Goal: Task Accomplishment & Management: Complete application form

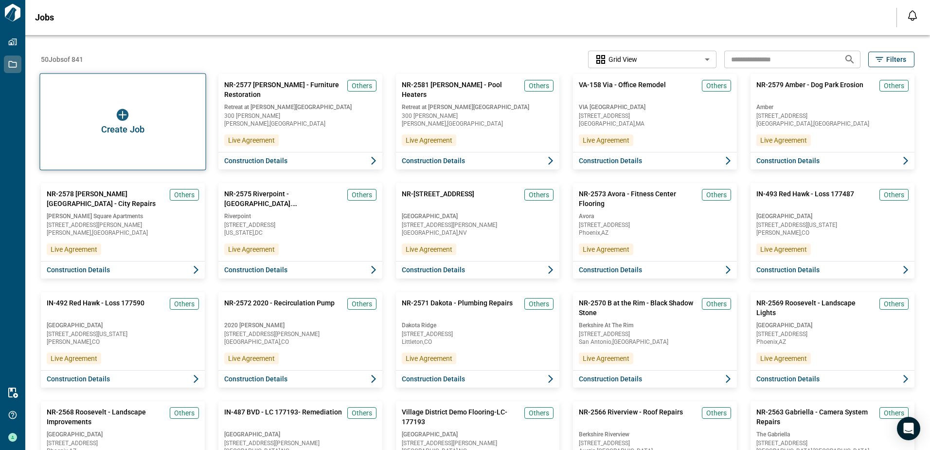
click at [114, 113] on div "Create Job" at bounding box center [122, 121] width 166 height 97
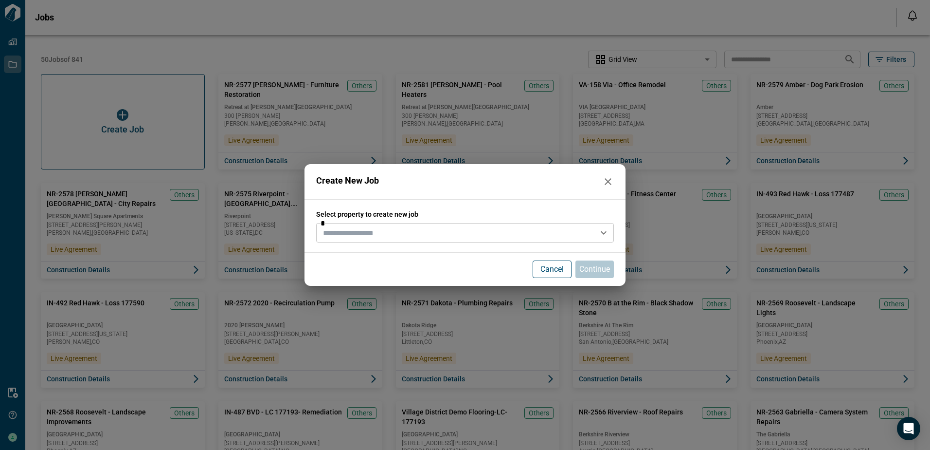
click at [380, 231] on input "text" at bounding box center [457, 233] width 276 height 14
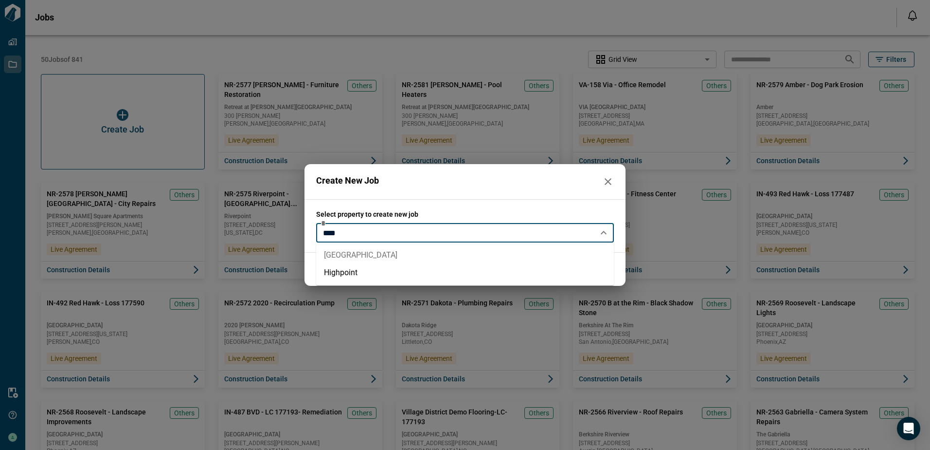
click at [376, 250] on li "[GEOGRAPHIC_DATA]" at bounding box center [465, 255] width 298 height 18
type input "**********"
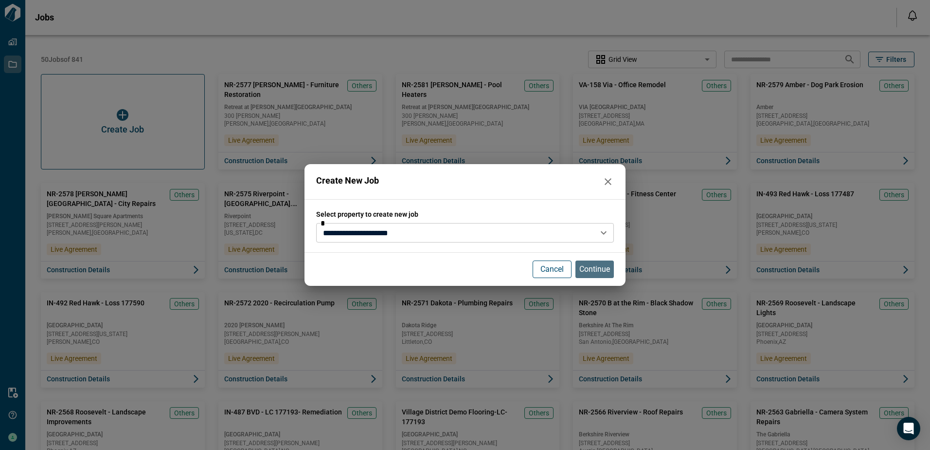
click at [594, 274] on p "Continue" at bounding box center [594, 269] width 31 height 12
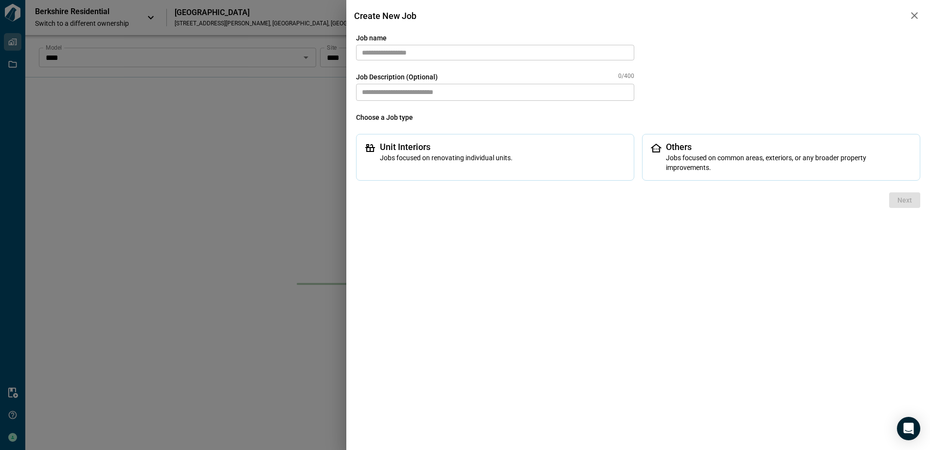
click at [530, 60] on input "text" at bounding box center [495, 53] width 278 height 16
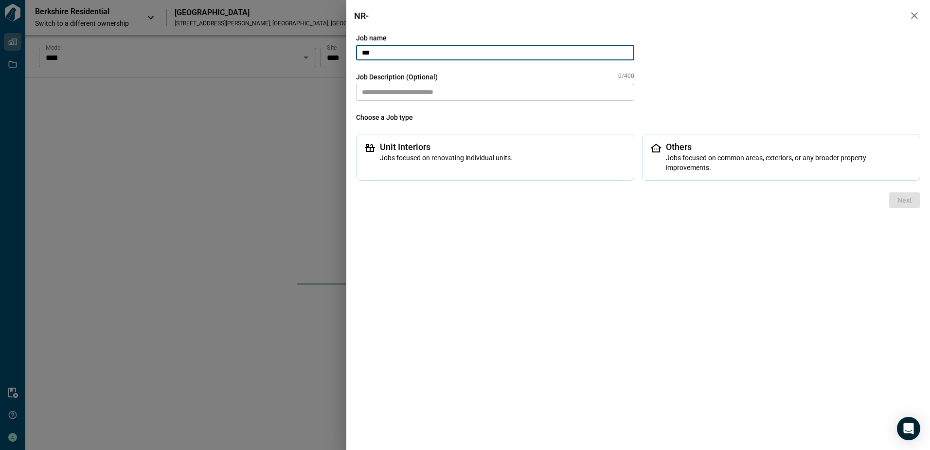
paste input "****"
paste input "**********"
click at [429, 53] on input "**********" at bounding box center [495, 53] width 278 height 16
type input "**********"
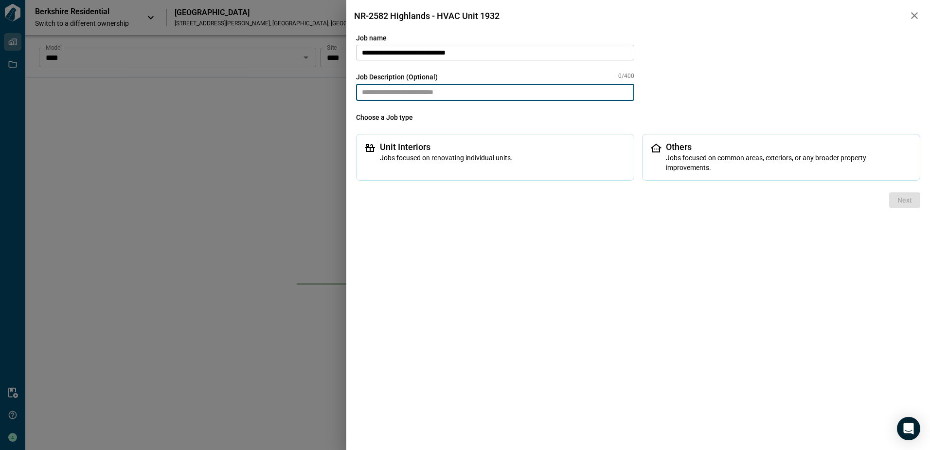
click at [479, 95] on textarea at bounding box center [495, 92] width 278 height 17
paste textarea "**********"
type textarea "**********"
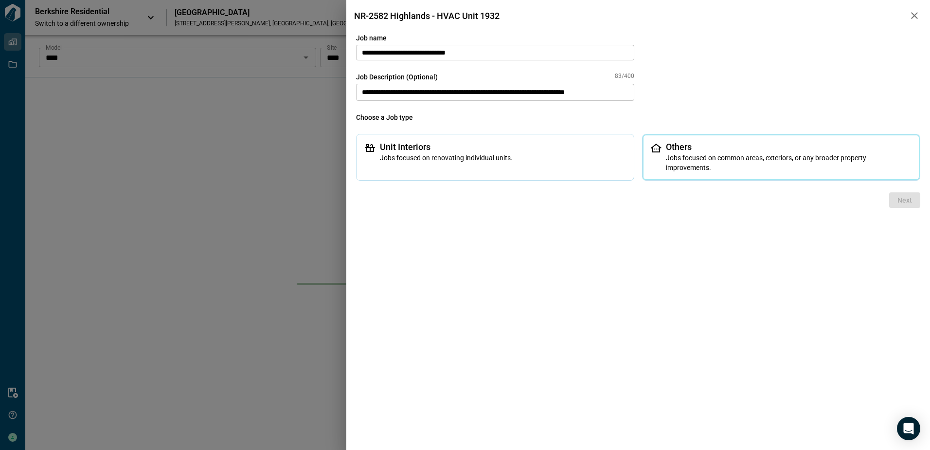
click at [697, 160] on span "Jobs focused on common areas, exteriors, or any broader property improvements." at bounding box center [789, 162] width 246 height 19
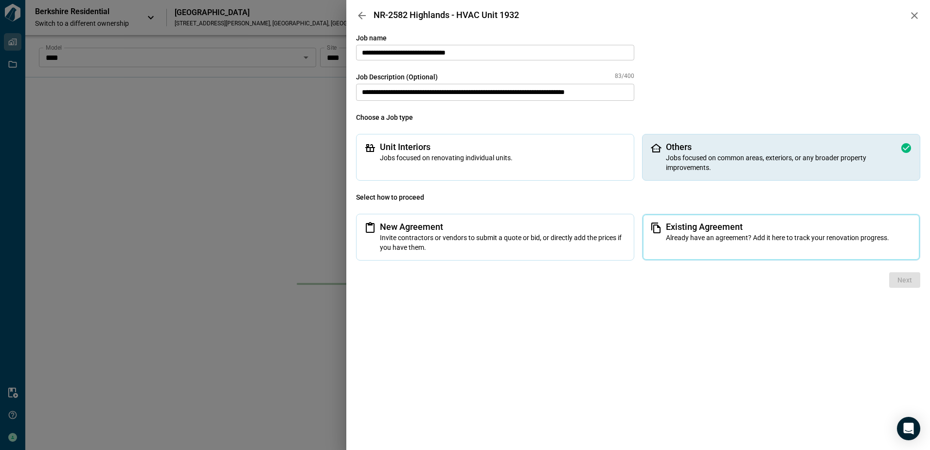
drag, startPoint x: 708, startPoint y: 235, endPoint x: 728, endPoint y: 238, distance: 20.2
click at [708, 235] on span "Already have an agreement? Add it here to track your renovation progress." at bounding box center [789, 238] width 246 height 10
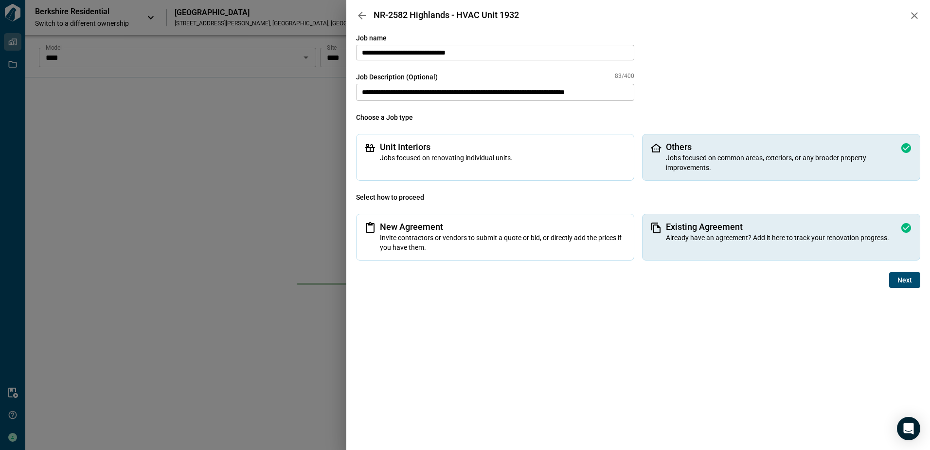
click at [899, 281] on span "Next" at bounding box center [905, 280] width 15 height 10
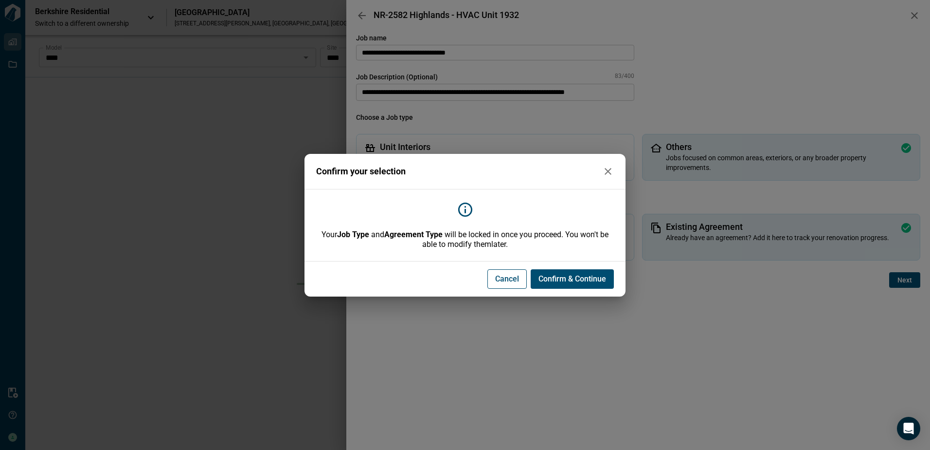
click at [566, 281] on span "Confirm & Continue" at bounding box center [573, 279] width 68 height 10
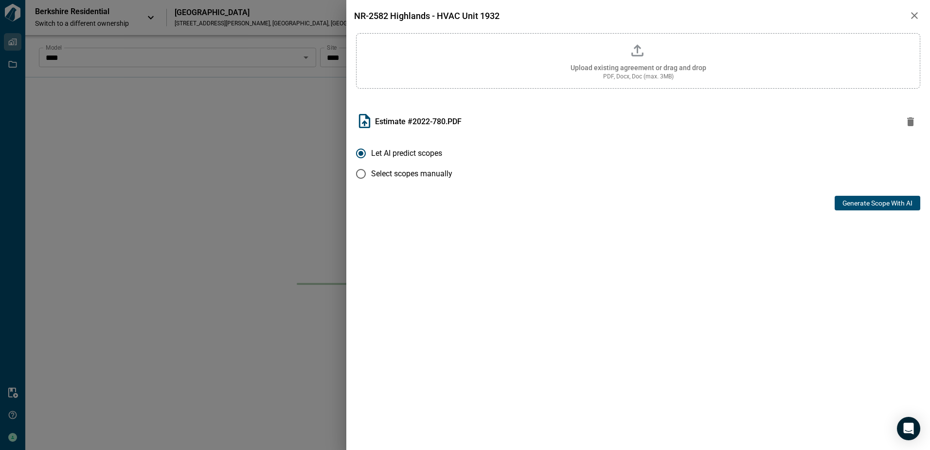
click at [858, 207] on button "Generate Scope with AI" at bounding box center [878, 203] width 86 height 15
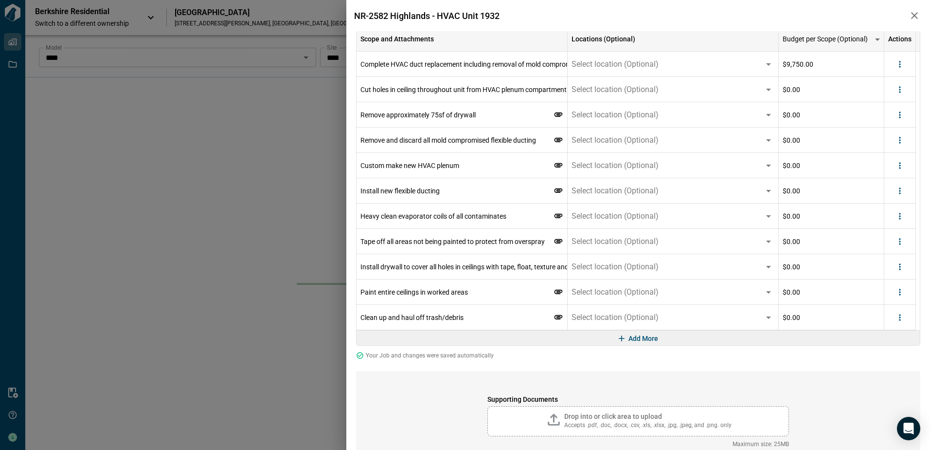
scroll to position [146, 0]
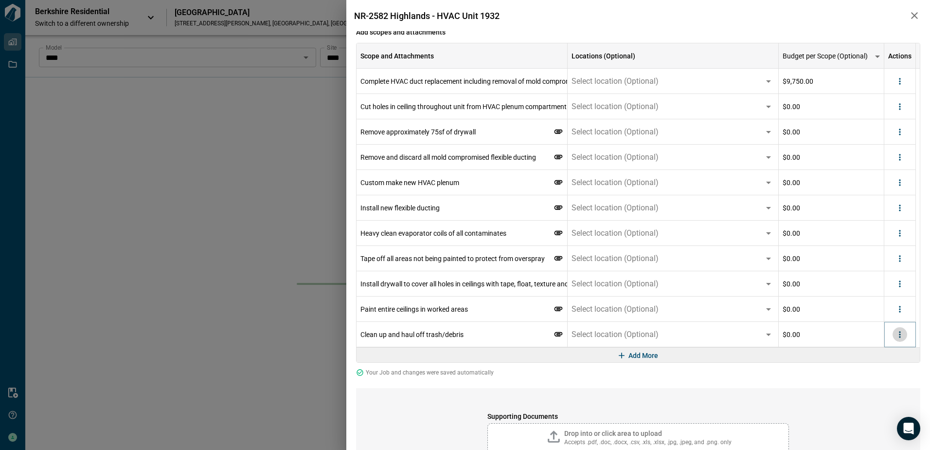
click at [903, 337] on icon "more" at bounding box center [900, 334] width 10 height 10
click at [889, 369] on li "Delete" at bounding box center [880, 372] width 54 height 18
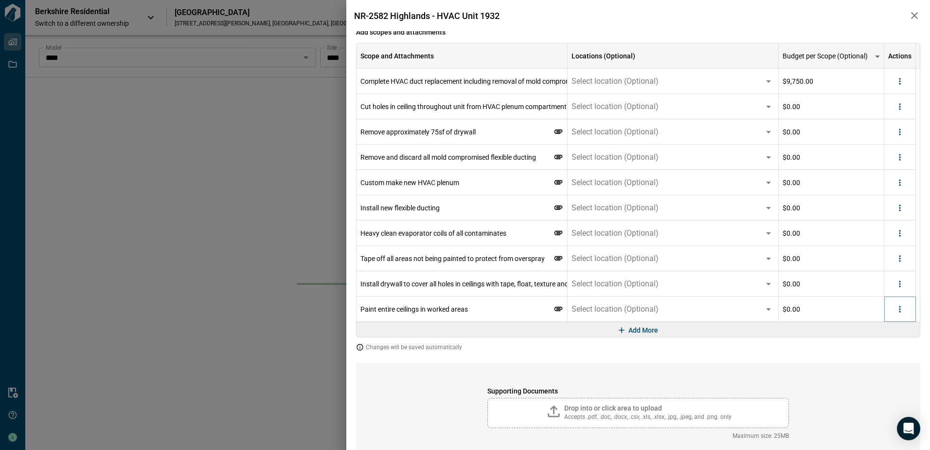
click at [905, 311] on button "more" at bounding box center [900, 309] width 15 height 15
click at [889, 349] on li "Delete" at bounding box center [880, 347] width 54 height 18
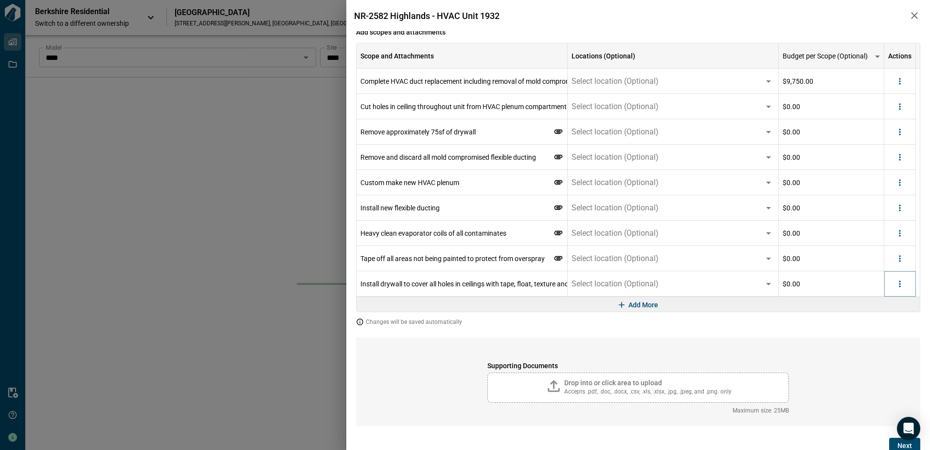
click at [906, 287] on button "more" at bounding box center [900, 283] width 15 height 15
click at [892, 325] on li "Delete" at bounding box center [880, 321] width 54 height 18
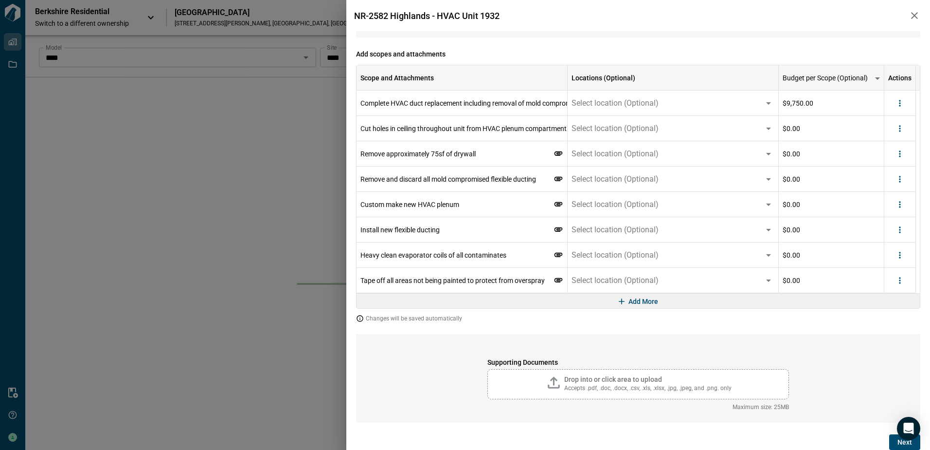
scroll to position [124, 0]
drag, startPoint x: 906, startPoint y: 277, endPoint x: 894, endPoint y: 286, distance: 14.3
click at [905, 278] on button "more" at bounding box center [900, 280] width 15 height 15
click at [882, 313] on li "Delete" at bounding box center [880, 318] width 54 height 18
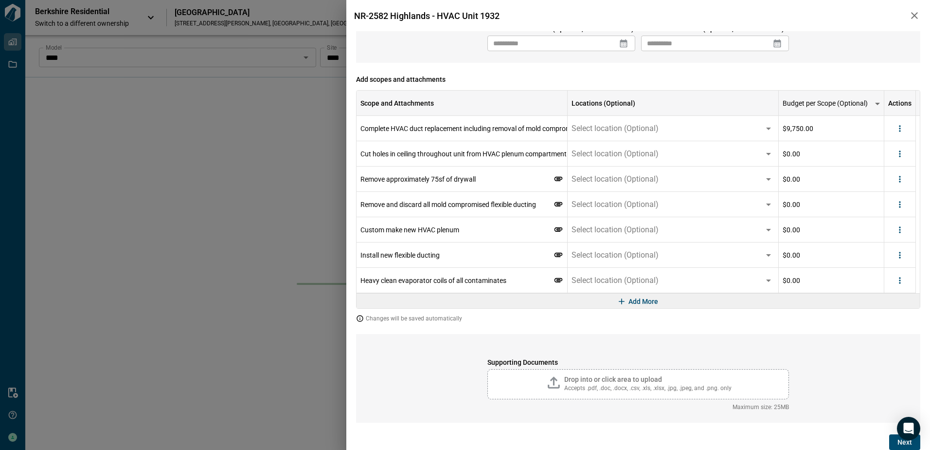
scroll to position [99, 0]
click at [900, 280] on icon "more" at bounding box center [899, 280] width 1 height 6
click at [898, 320] on li "Delete" at bounding box center [880, 318] width 54 height 18
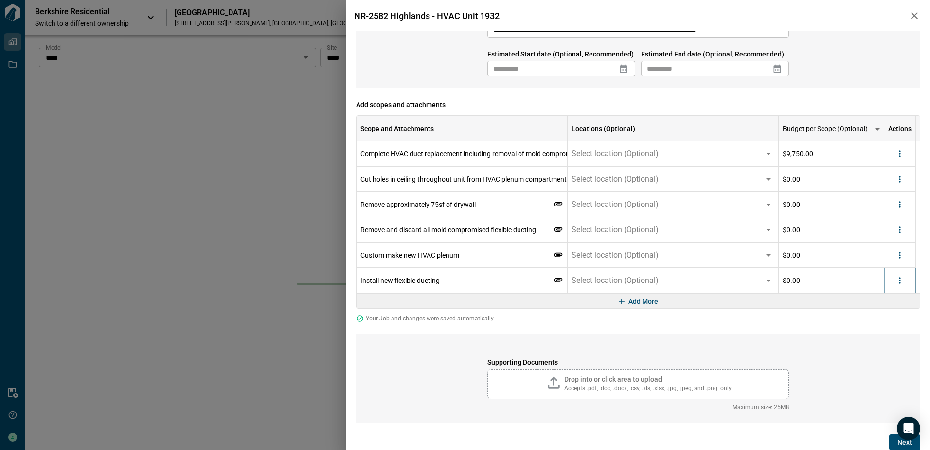
click at [895, 277] on icon "more" at bounding box center [900, 280] width 10 height 10
click at [881, 317] on li "Delete" at bounding box center [880, 318] width 54 height 18
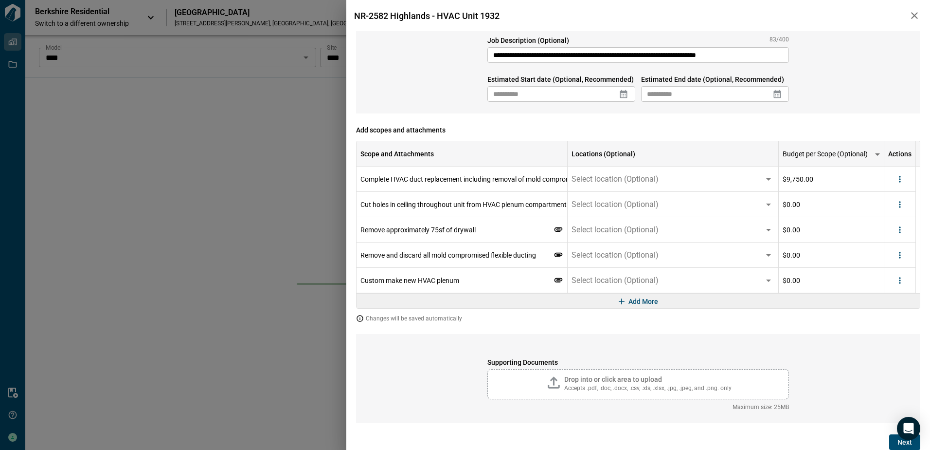
scroll to position [48, 0]
drag, startPoint x: 907, startPoint y: 281, endPoint x: 903, endPoint y: 285, distance: 5.9
click at [905, 283] on button "more" at bounding box center [900, 280] width 15 height 15
click at [889, 320] on li "Delete" at bounding box center [880, 318] width 54 height 18
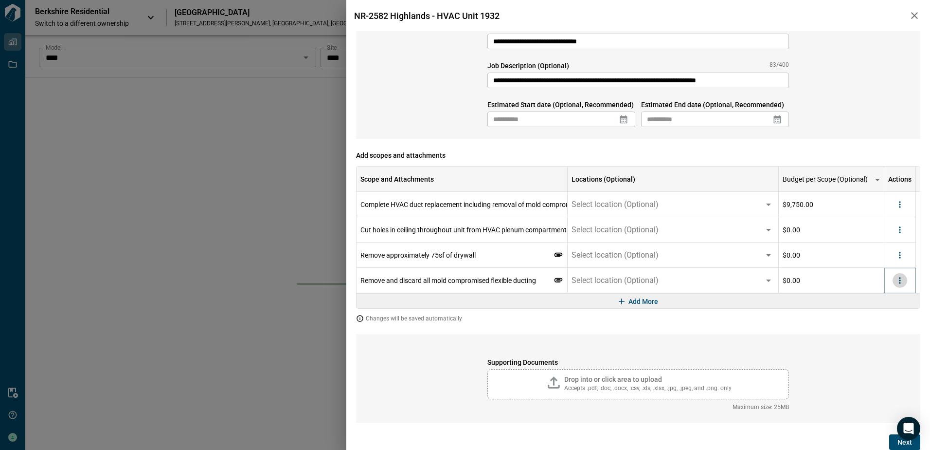
click at [904, 283] on icon "more" at bounding box center [900, 280] width 10 height 10
click at [890, 317] on li "Delete" at bounding box center [880, 318] width 54 height 18
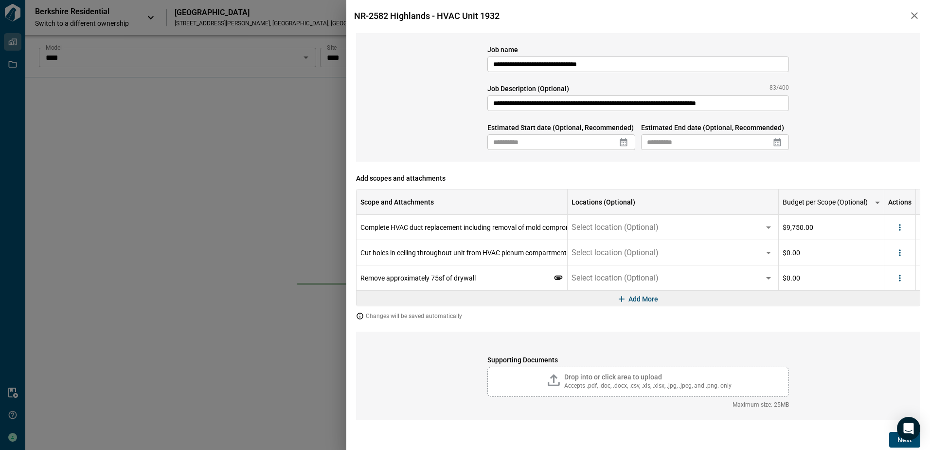
scroll to position [0, 0]
click at [906, 281] on icon "more" at bounding box center [904, 278] width 10 height 10
click at [878, 317] on div at bounding box center [874, 315] width 18 height 12
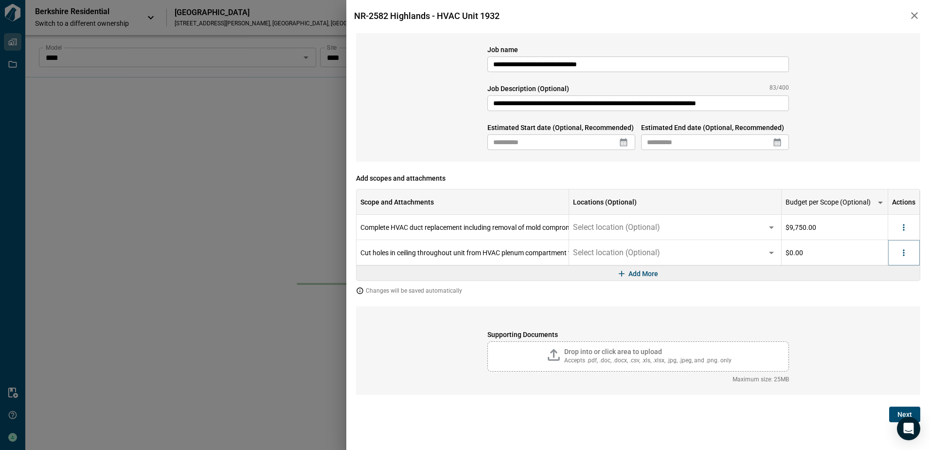
click at [907, 256] on icon "more" at bounding box center [904, 253] width 10 height 10
click at [880, 290] on div at bounding box center [874, 290] width 18 height 12
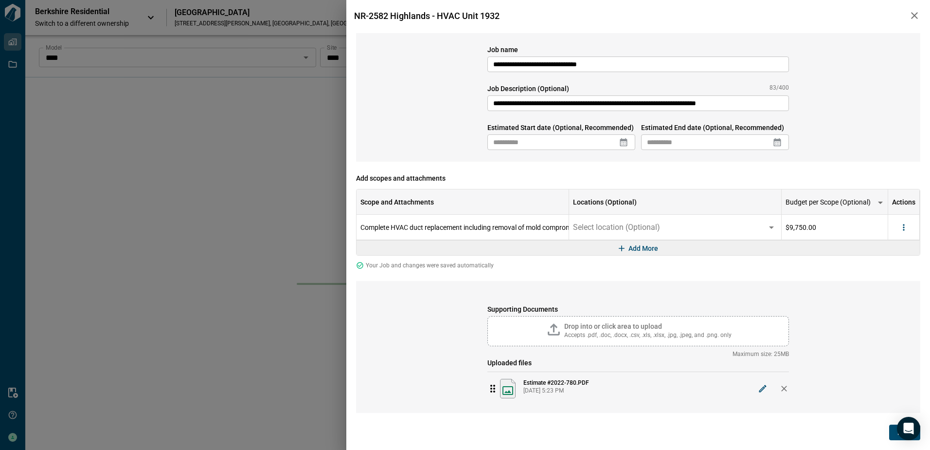
click at [619, 142] on icon at bounding box center [624, 142] width 10 height 10
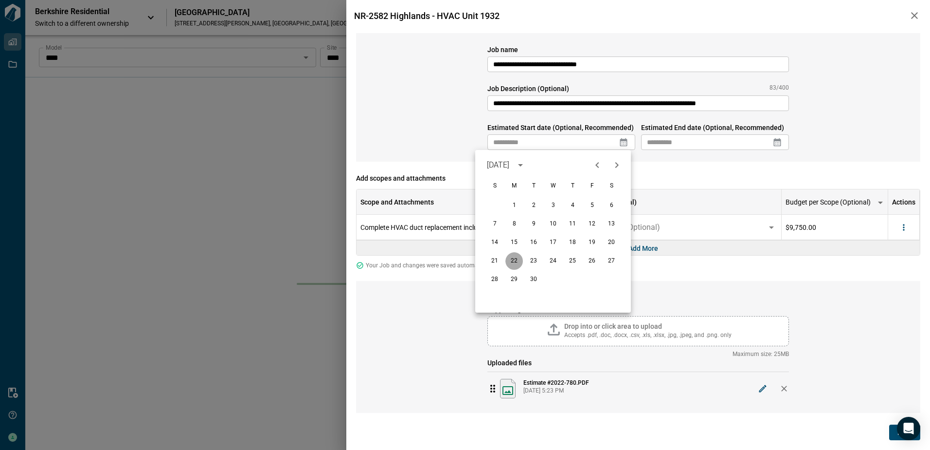
click at [515, 260] on button "22" at bounding box center [515, 261] width 18 height 18
type input "**********"
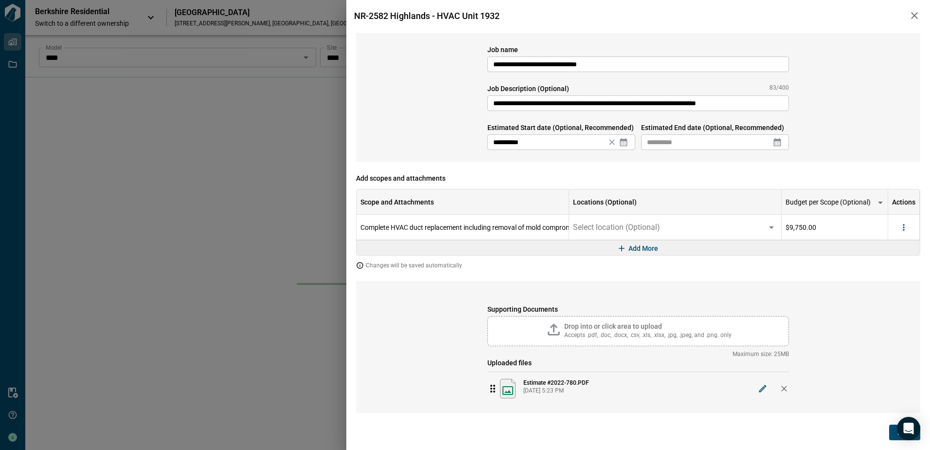
click at [778, 144] on icon at bounding box center [778, 142] width 10 height 10
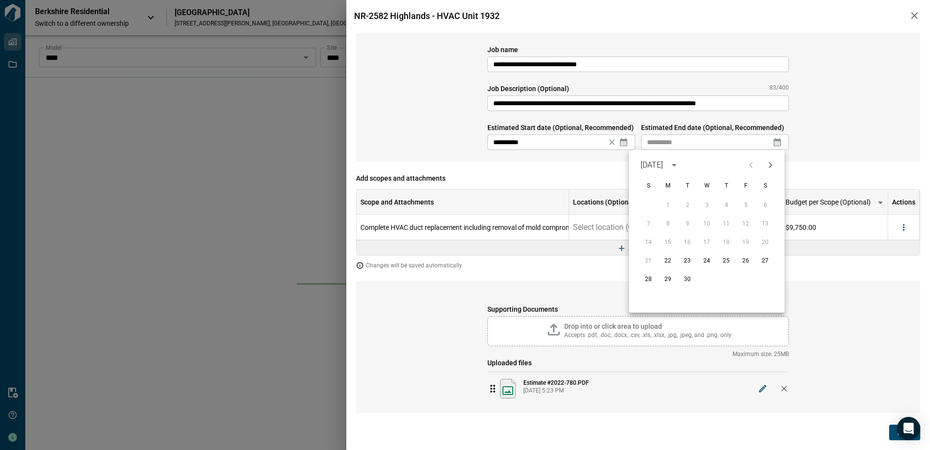
click at [769, 163] on icon "Next month" at bounding box center [771, 165] width 12 height 12
click at [744, 220] on button "10" at bounding box center [746, 224] width 18 height 18
type input "**********"
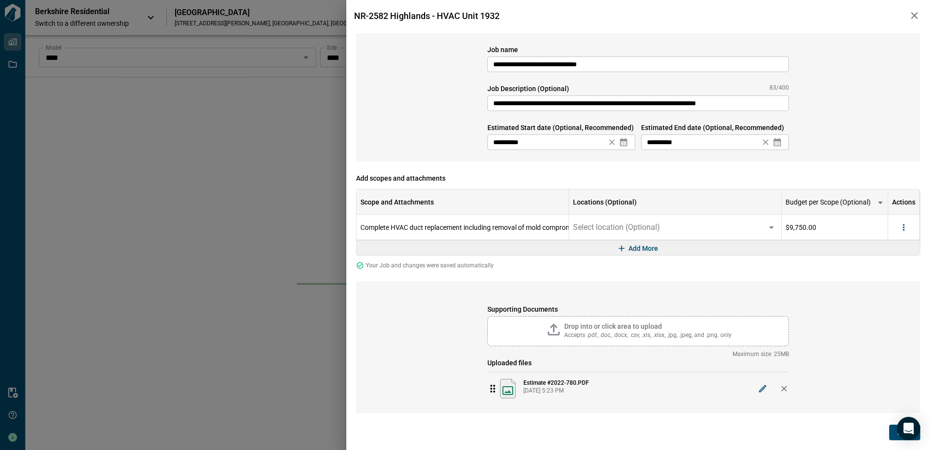
click at [892, 438] on button "Next" at bounding box center [904, 432] width 31 height 16
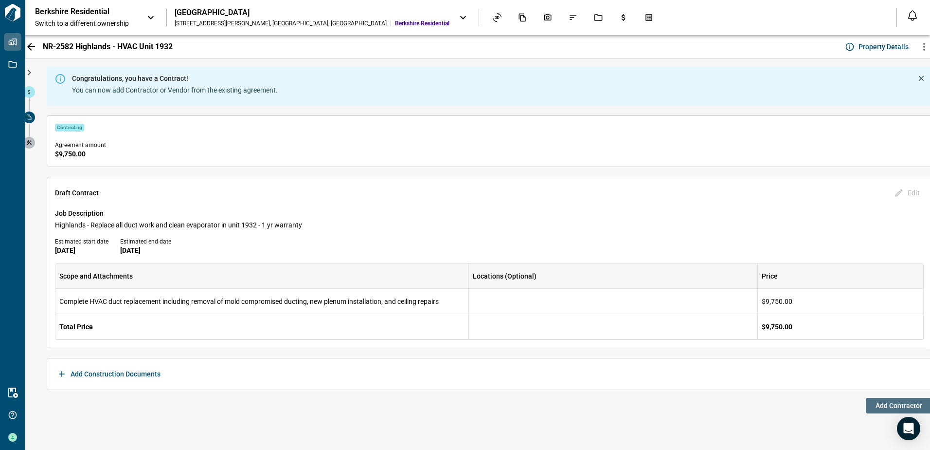
click at [873, 406] on button "Add Contractor" at bounding box center [899, 406] width 66 height 16
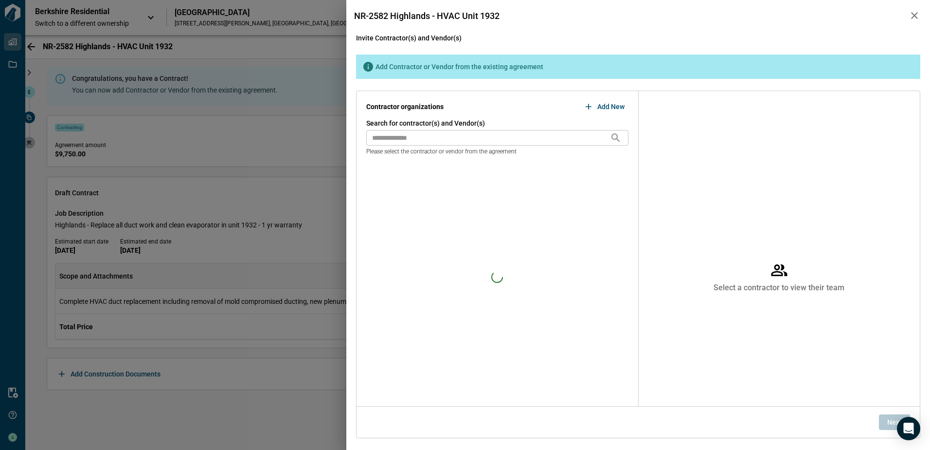
click at [435, 146] on div "Search for contractor(s) and Vendor(s) ​ Please select the contractor or vendor…" at bounding box center [497, 136] width 262 height 37
click at [441, 141] on input "text" at bounding box center [488, 138] width 244 height 16
type input "******"
click at [396, 169] on span "Sawhorse ATX LLC" at bounding box center [402, 171] width 57 height 12
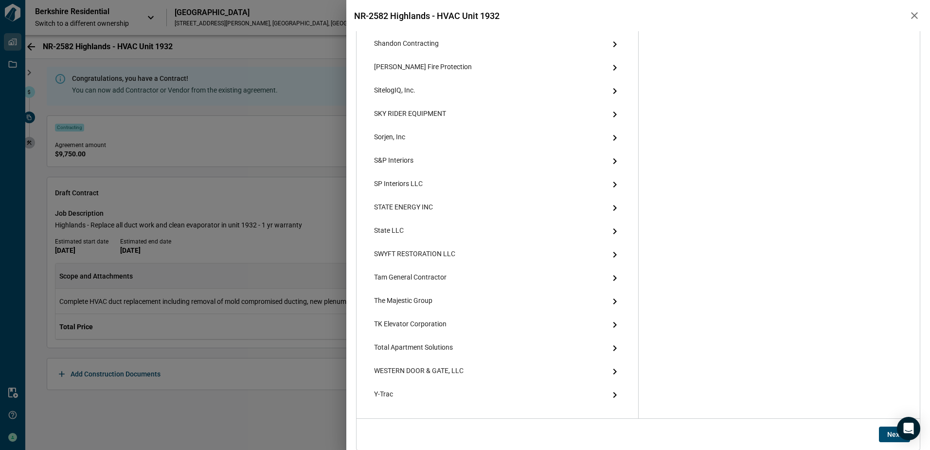
scroll to position [1703, 0]
drag, startPoint x: 884, startPoint y: 438, endPoint x: 873, endPoint y: 438, distance: 10.7
click at [884, 438] on button "Next" at bounding box center [894, 434] width 31 height 16
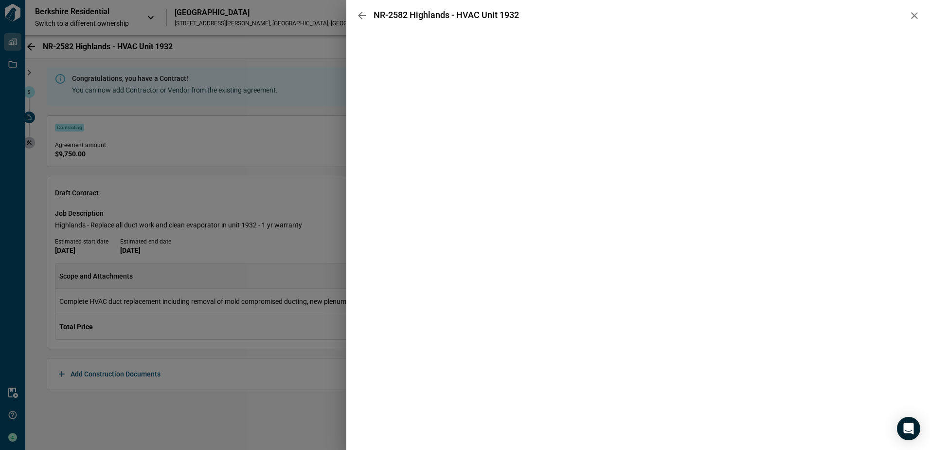
scroll to position [0, 0]
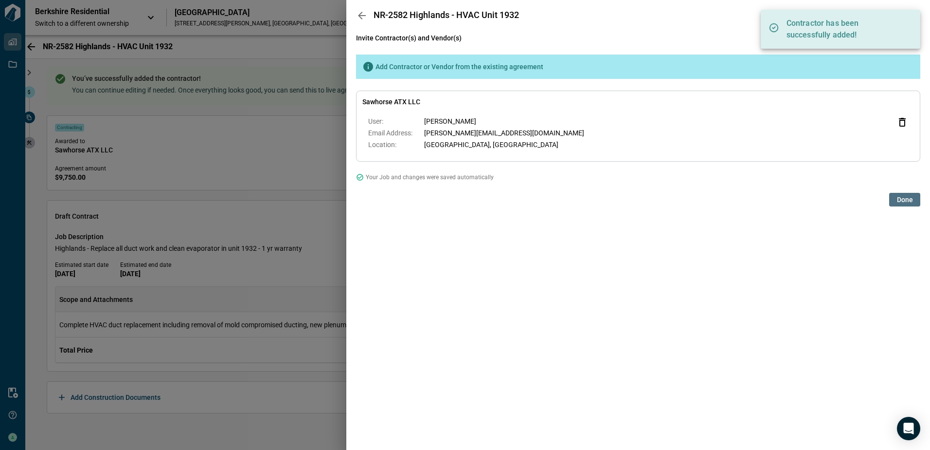
click at [898, 204] on span "Done" at bounding box center [905, 200] width 16 height 10
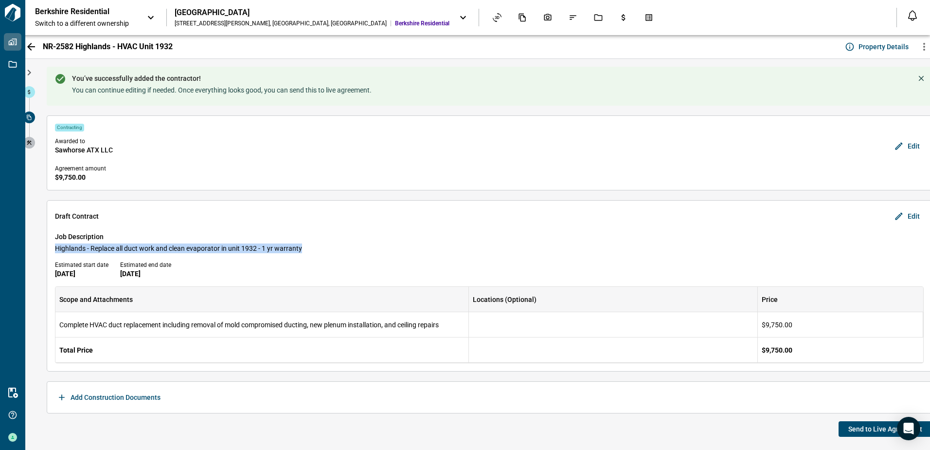
drag, startPoint x: 54, startPoint y: 248, endPoint x: 311, endPoint y: 250, distance: 256.9
click at [311, 250] on div "Draft [DEMOGRAPHIC_DATA] Edit Job Description Highlands - Replace all duct work…" at bounding box center [490, 285] width 886 height 171
copy span "Highlands - Replace all duct work and clean evaporator in unit 1932 - 1 yr warr…"
click at [851, 428] on span "Send to Live Agreement" at bounding box center [886, 429] width 74 height 10
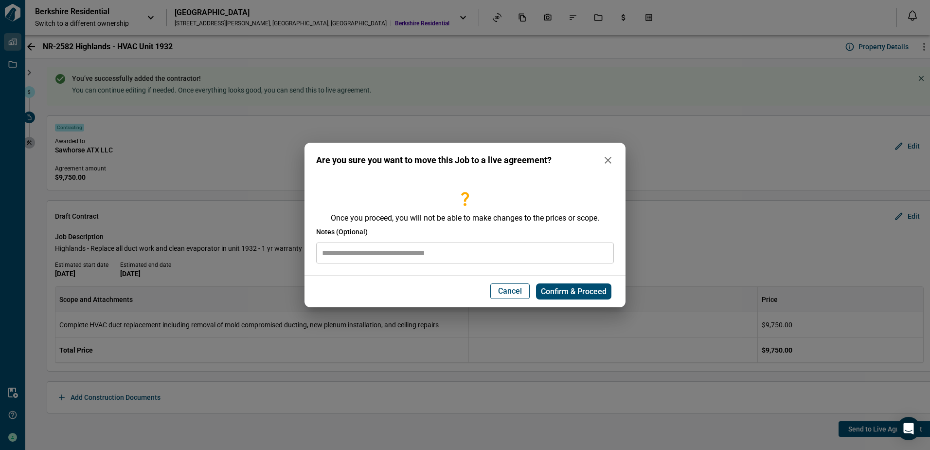
click at [396, 255] on input "text" at bounding box center [465, 252] width 298 height 21
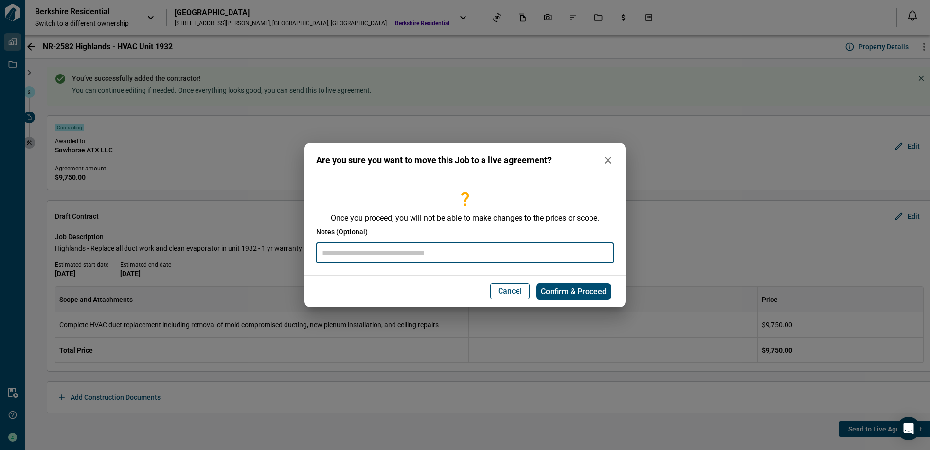
paste input "**********"
drag, startPoint x: 362, startPoint y: 251, endPoint x: 261, endPoint y: 253, distance: 101.2
click at [261, 253] on div "**********" at bounding box center [465, 225] width 930 height 450
type input "**********"
drag, startPoint x: 576, startPoint y: 293, endPoint x: 574, endPoint y: 303, distance: 9.9
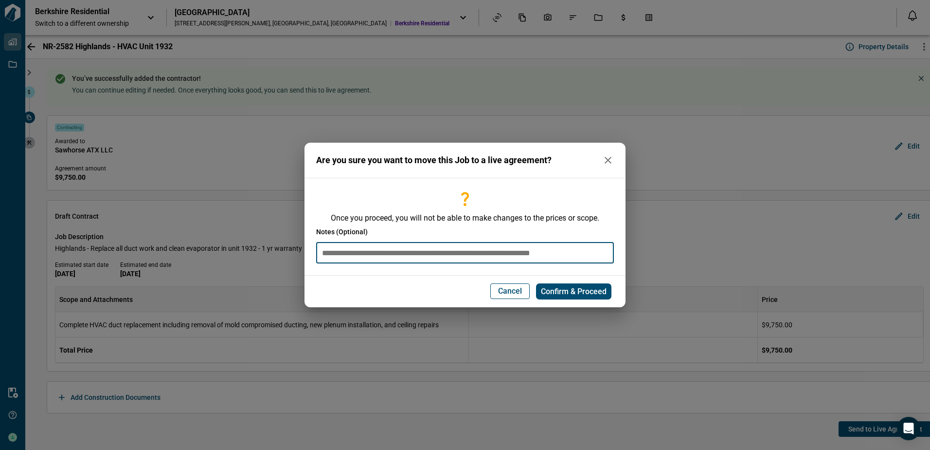
click at [575, 294] on span "Confirm & Proceed" at bounding box center [574, 292] width 66 height 10
